Goal: Book appointment/travel/reservation

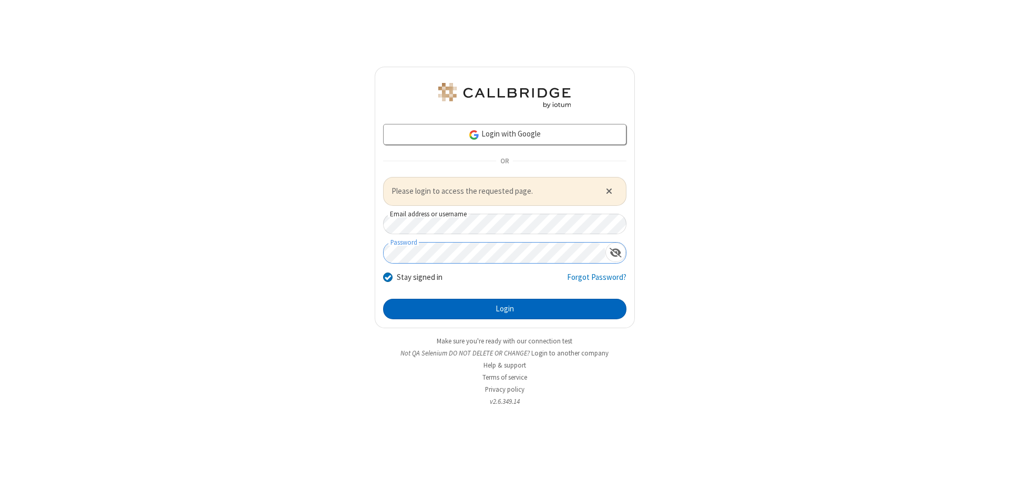
click at [504, 309] on button "Login" at bounding box center [504, 309] width 243 height 21
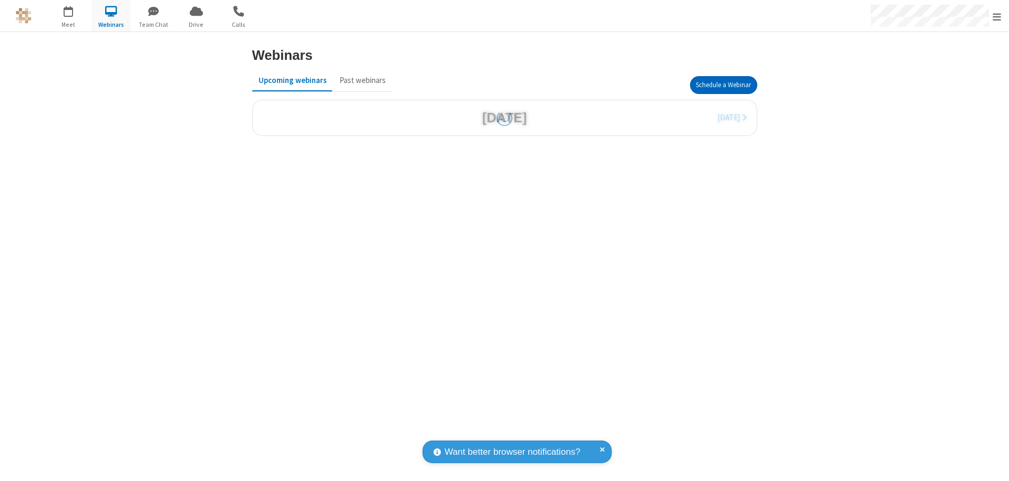
click at [723, 85] on button "Schedule a Webinar" at bounding box center [723, 85] width 67 height 18
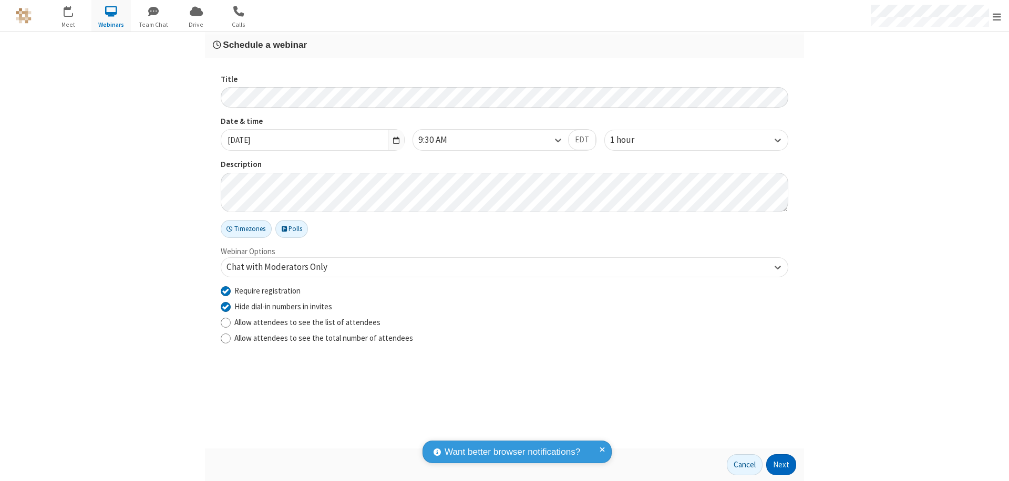
click at [781, 465] on button "Next" at bounding box center [781, 465] width 30 height 21
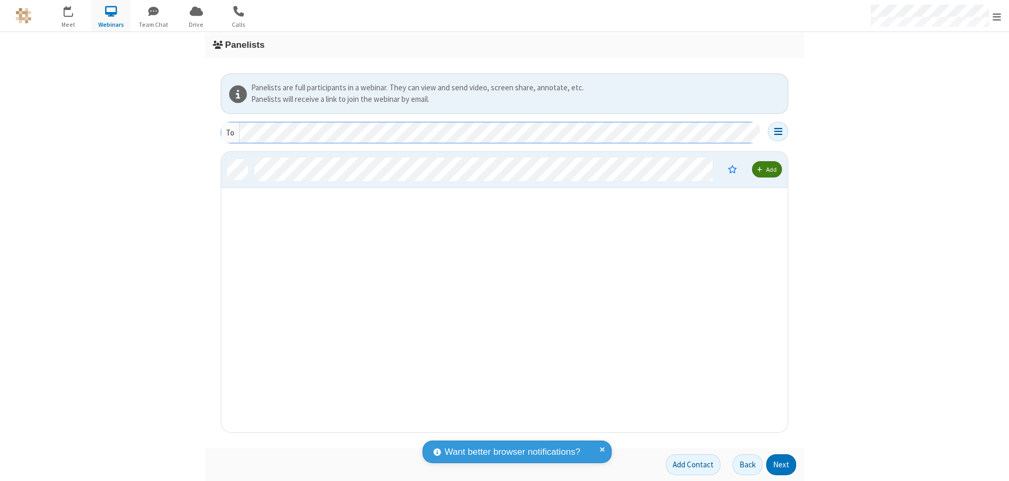
scroll to position [273, 559]
click at [781, 465] on button "Next" at bounding box center [781, 465] width 30 height 21
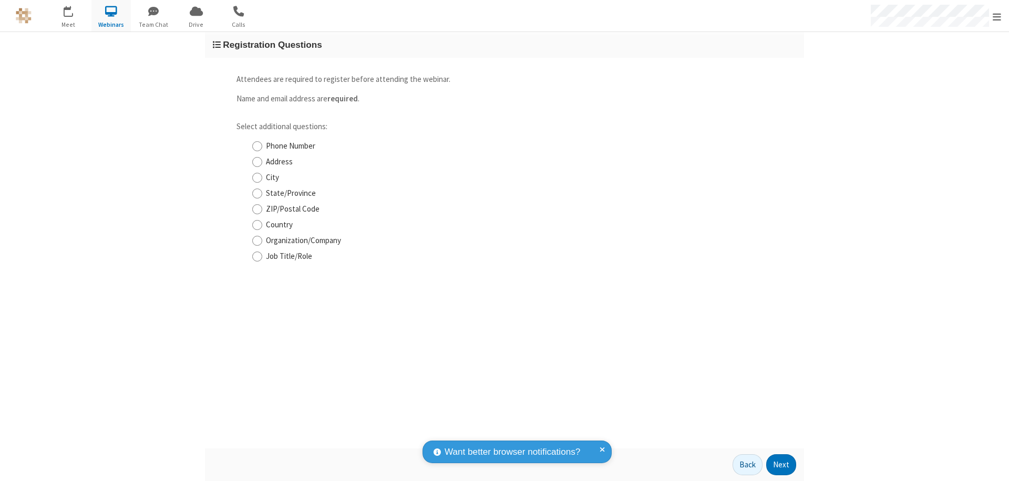
click at [257, 146] on input "Phone Number" at bounding box center [257, 146] width 10 height 11
checkbox input "true"
click at [781, 465] on button "Next" at bounding box center [781, 465] width 30 height 21
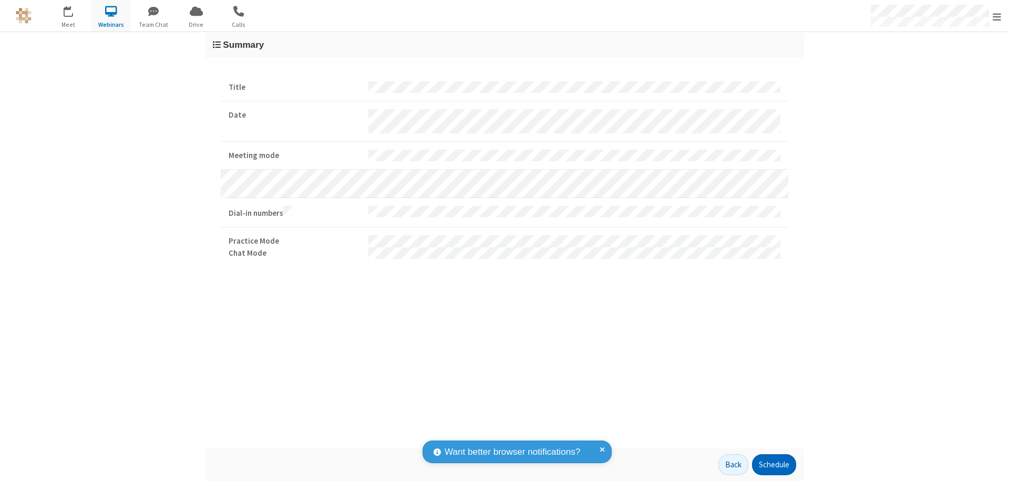
click at [774, 465] on button "Schedule" at bounding box center [774, 465] width 44 height 21
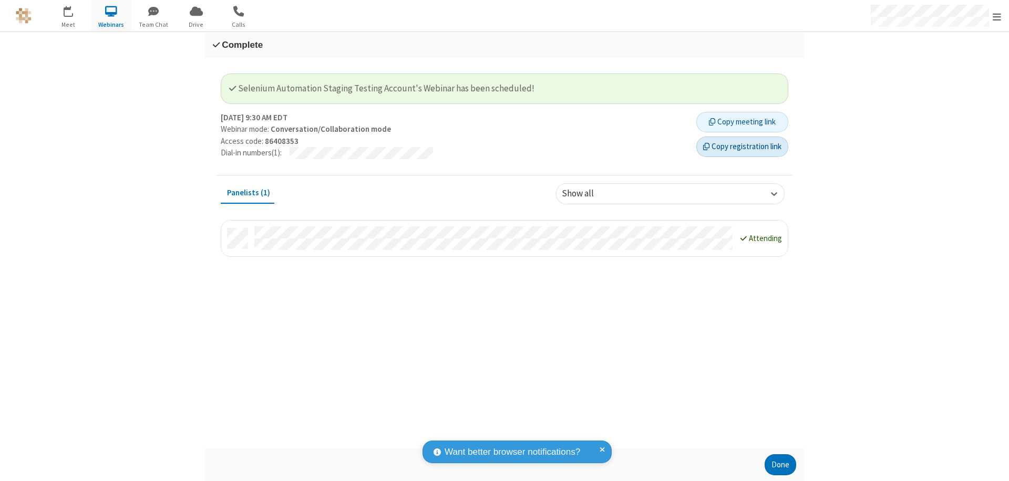
click at [742, 147] on button "Copy registration link" at bounding box center [742, 147] width 92 height 21
click at [780, 465] on button "Done" at bounding box center [781, 465] width 32 height 21
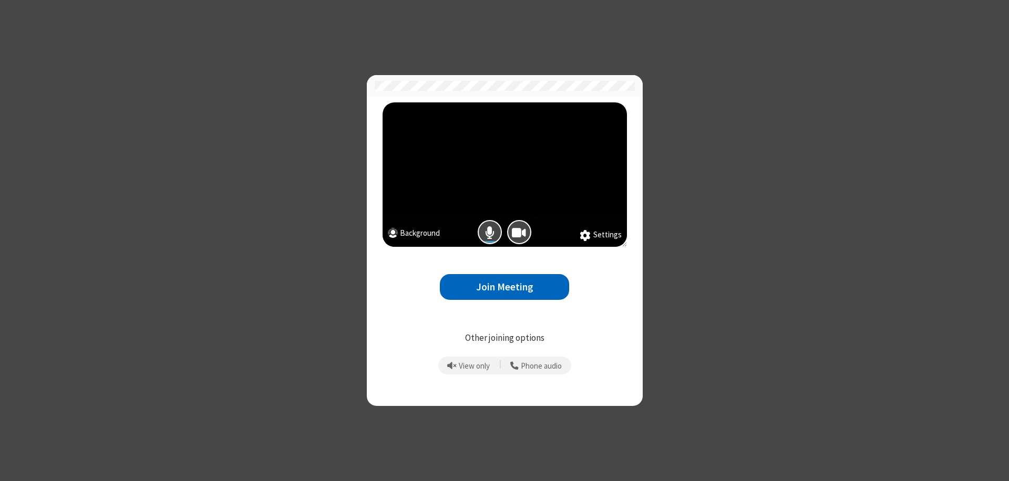
click at [504, 287] on button "Join Meeting" at bounding box center [504, 287] width 129 height 26
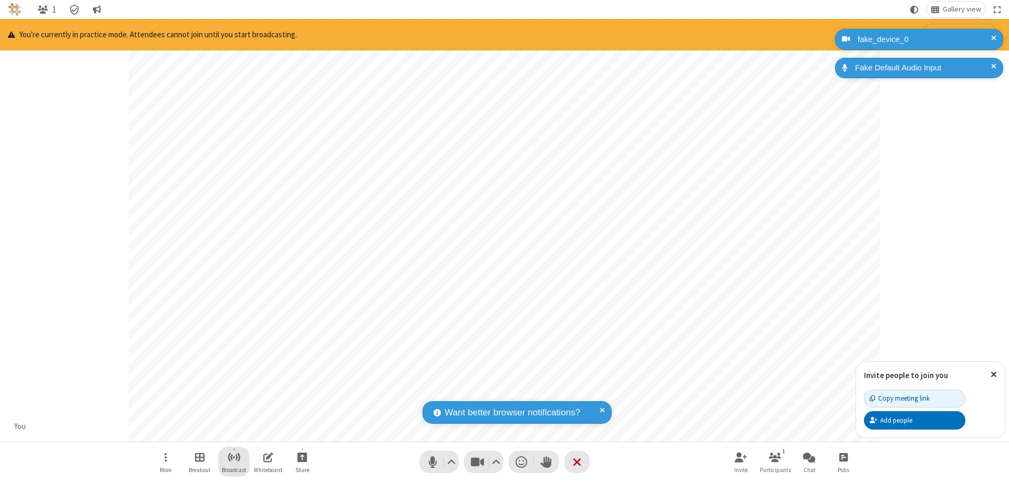
click at [233, 457] on span "Start broadcast" at bounding box center [234, 457] width 13 height 13
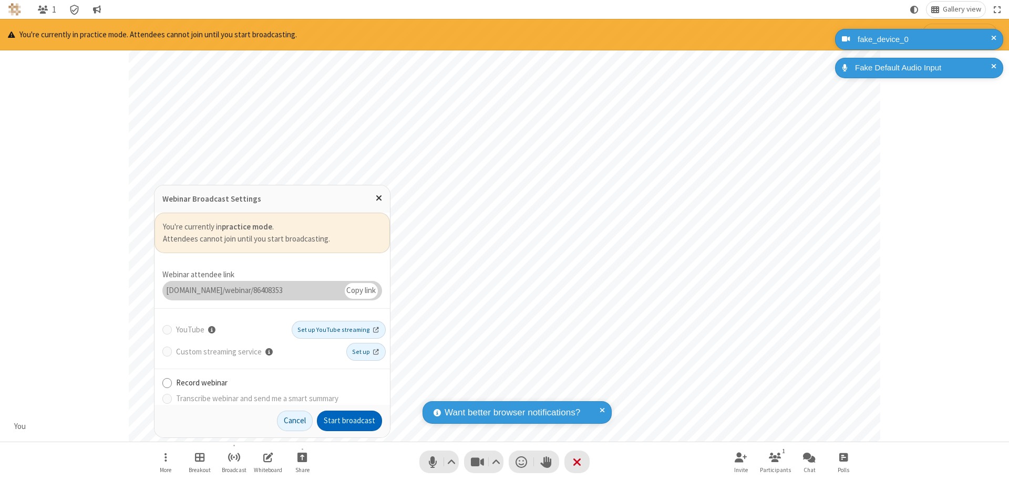
click at [349, 421] on button "Start broadcast" at bounding box center [349, 421] width 65 height 21
